Goal: Information Seeking & Learning: Find specific fact

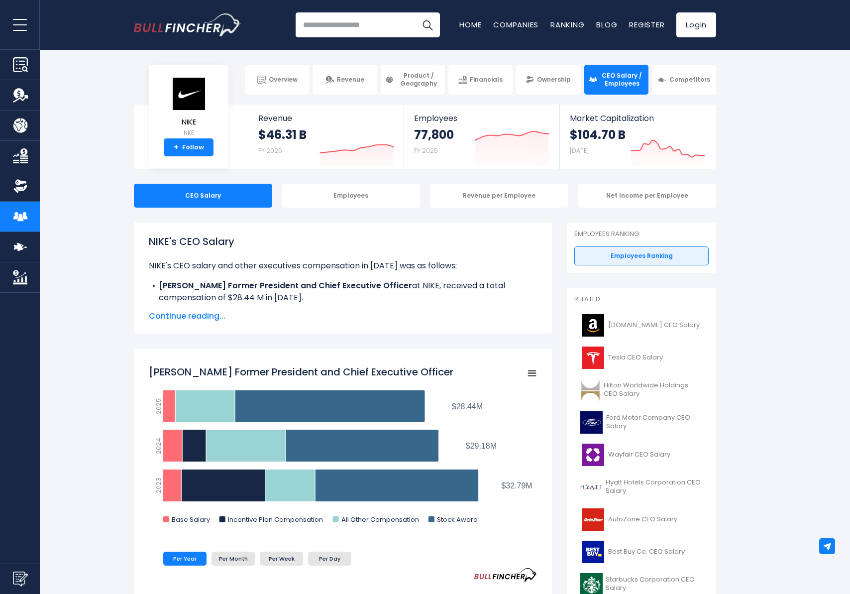
click at [201, 313] on span "Continue reading..." at bounding box center [343, 316] width 388 height 12
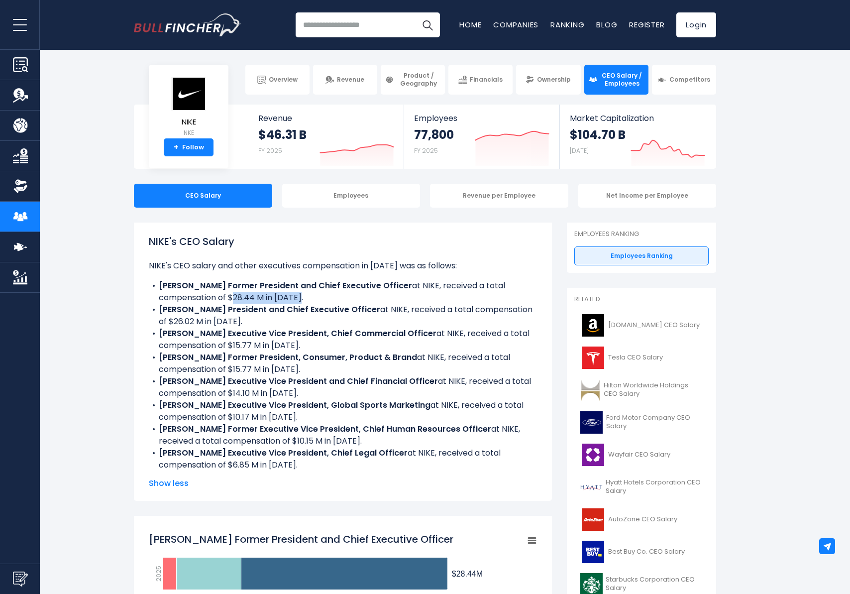
drag, startPoint x: 228, startPoint y: 294, endPoint x: 327, endPoint y: 294, distance: 99.1
click at [327, 294] on li "[PERSON_NAME] II Former President and Chief Executive Officer at NIKE, received…" at bounding box center [343, 292] width 388 height 24
drag, startPoint x: 327, startPoint y: 295, endPoint x: 309, endPoint y: 289, distance: 19.4
click at [309, 289] on li "[PERSON_NAME] II Former President and Chief Executive Officer at NIKE, received…" at bounding box center [343, 292] width 388 height 24
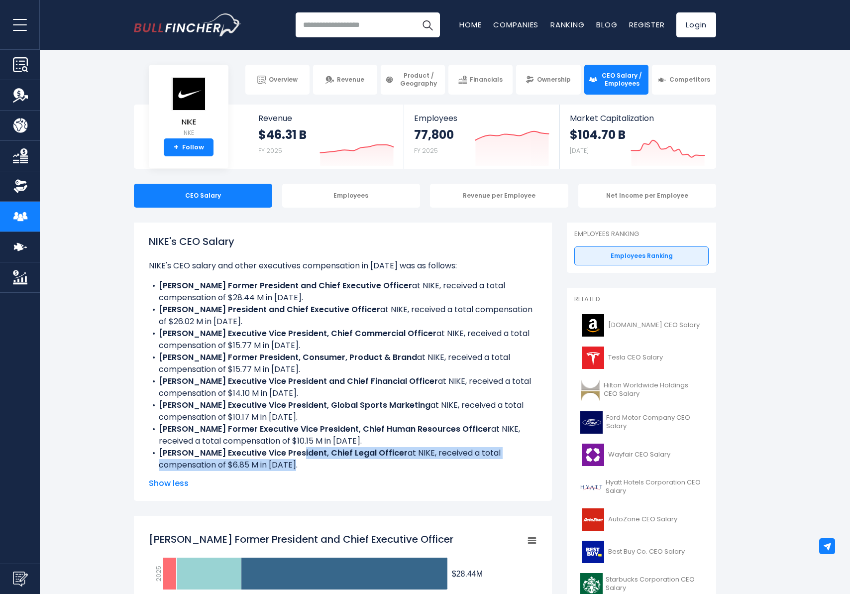
drag, startPoint x: 295, startPoint y: 454, endPoint x: 325, endPoint y: 468, distance: 33.2
click at [325, 468] on li "[PERSON_NAME] Executive Vice President, Chief Legal Officer at NIKE, received a…" at bounding box center [343, 459] width 388 height 24
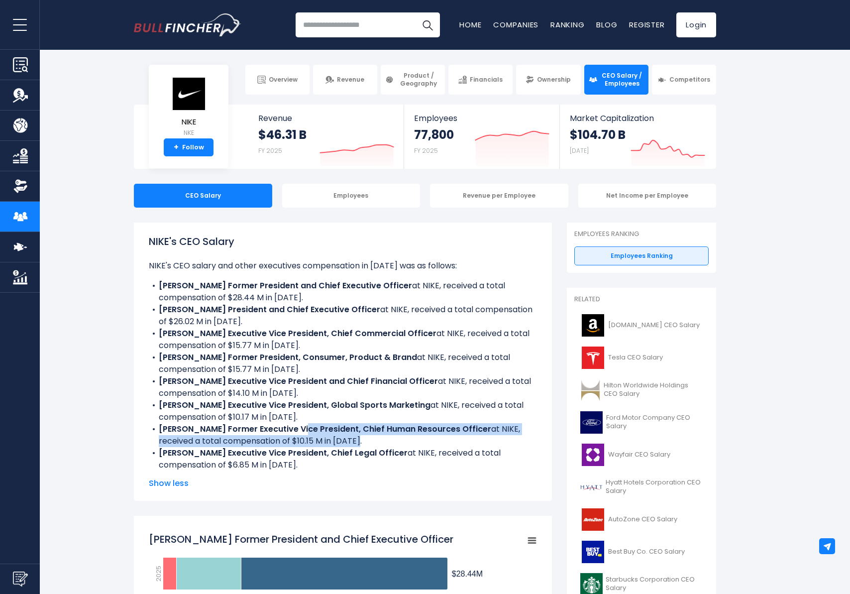
drag, startPoint x: 361, startPoint y: 439, endPoint x: 307, endPoint y: 429, distance: 54.8
click at [308, 429] on li "[PERSON_NAME] Former Executive Vice President, Chief Human Resources Officer at…" at bounding box center [343, 435] width 388 height 24
click at [307, 429] on b "[PERSON_NAME] Former Executive Vice President, Chief Human Resources Officer" at bounding box center [325, 428] width 333 height 11
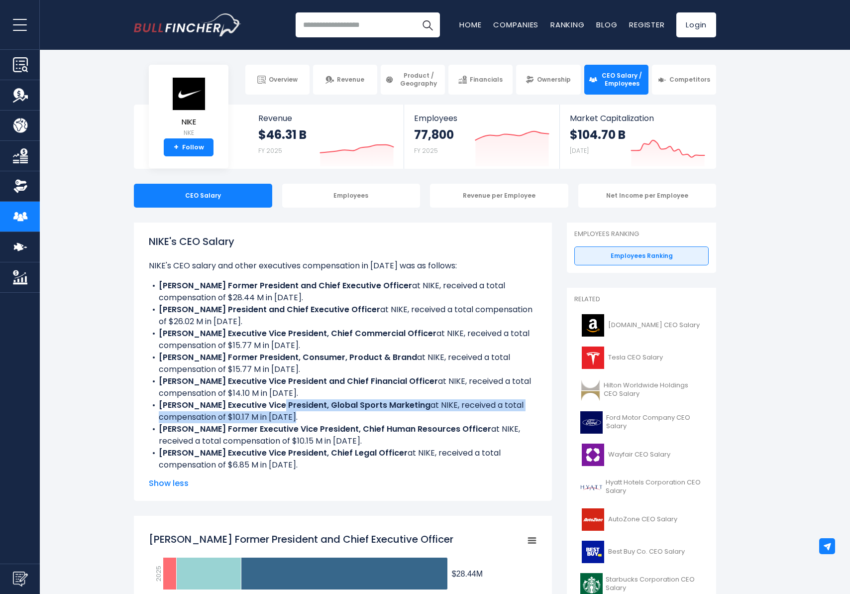
drag, startPoint x: 271, startPoint y: 402, endPoint x: 324, endPoint y: 417, distance: 54.7
click at [324, 417] on li "[PERSON_NAME] Executive Vice President, Global Sports Marketing at NIKE, receiv…" at bounding box center [343, 411] width 388 height 24
click at [324, 416] on li "[PERSON_NAME] Executive Vice President, Global Sports Marketing at NIKE, receiv…" at bounding box center [343, 411] width 388 height 24
drag, startPoint x: 324, startPoint y: 416, endPoint x: 284, endPoint y: 395, distance: 45.0
click at [284, 396] on ul "NIKE's CEO salary and other executives compensation in [DATE] was as follows: […" at bounding box center [343, 365] width 388 height 211
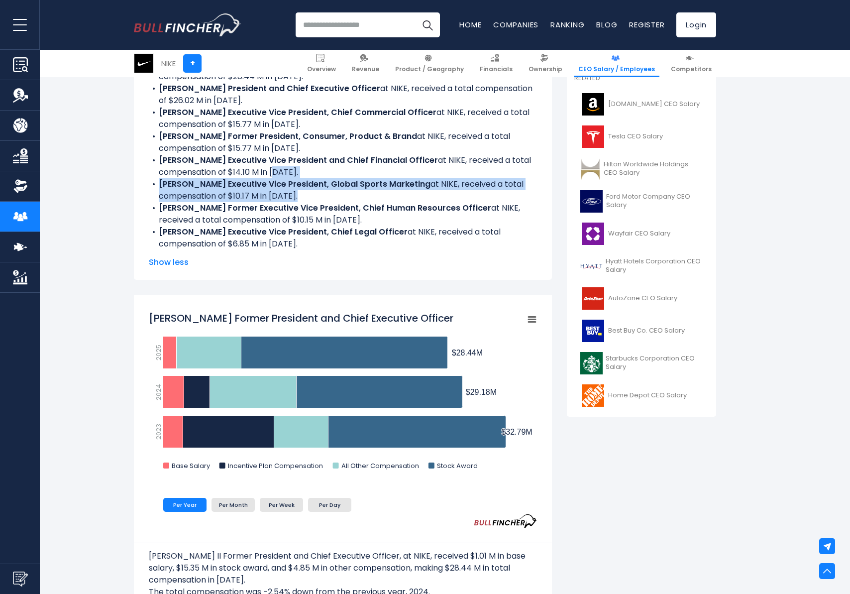
scroll to position [217, 0]
